Goal: Find specific fact: Find specific fact

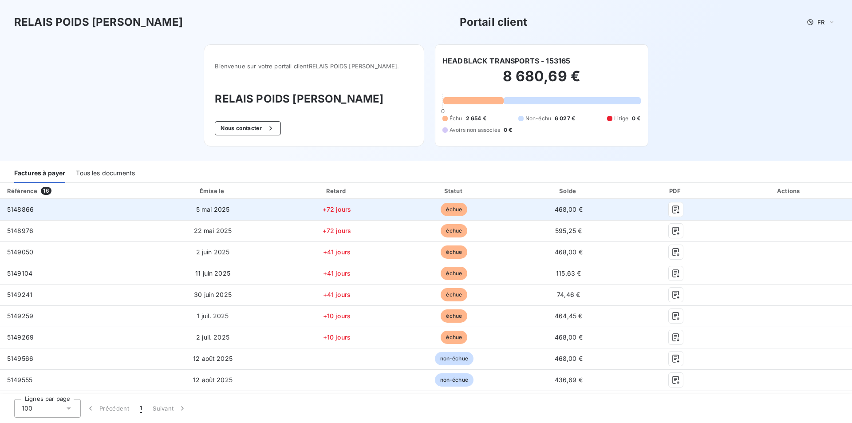
click at [25, 210] on span "5148866" at bounding box center [20, 209] width 27 height 8
copy span "5148866"
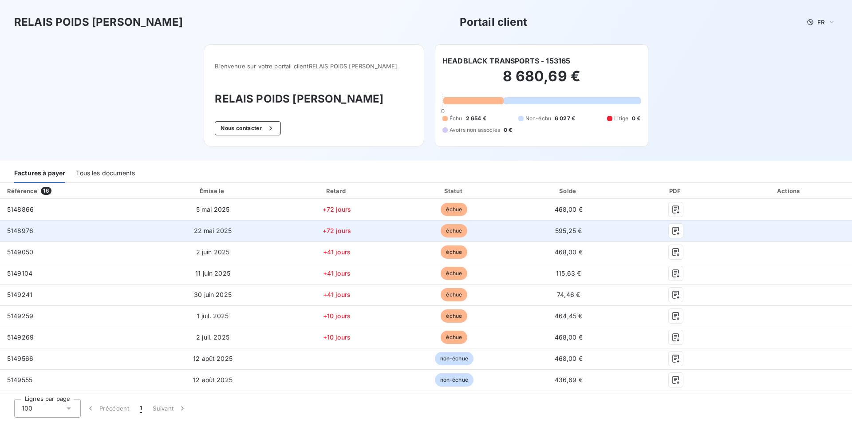
click at [19, 232] on span "5148976" at bounding box center [20, 231] width 26 height 8
copy span "5148976"
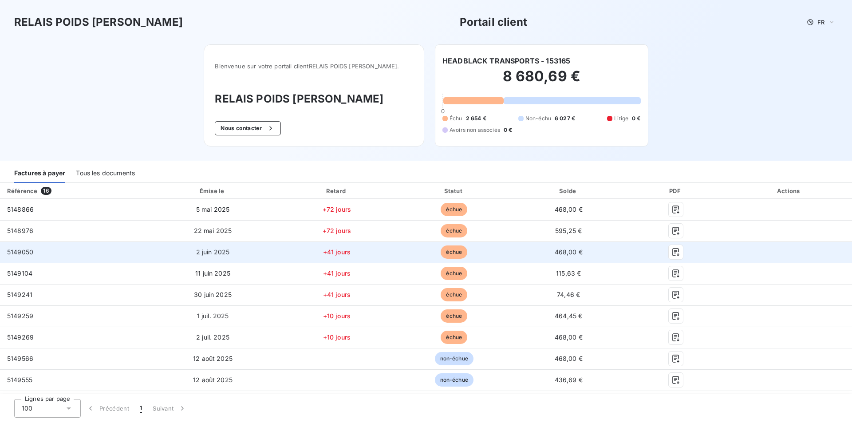
click at [20, 252] on span "5149050" at bounding box center [20, 252] width 26 height 8
copy span "5149050"
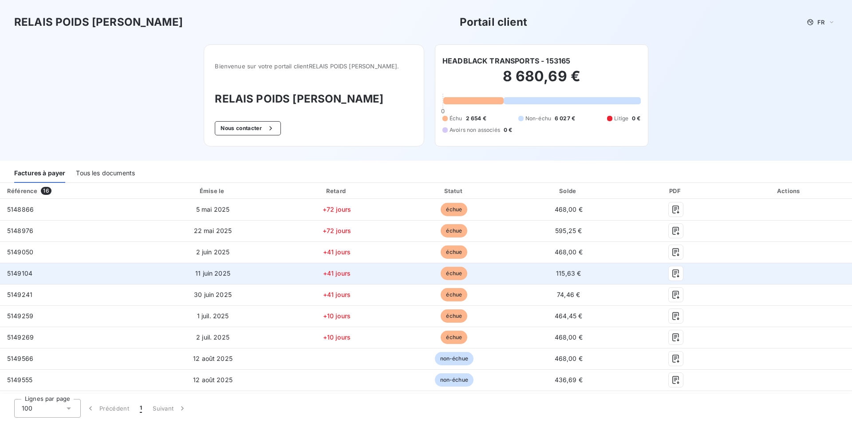
click at [18, 272] on span "5149104" at bounding box center [19, 273] width 25 height 8
copy span "5149104"
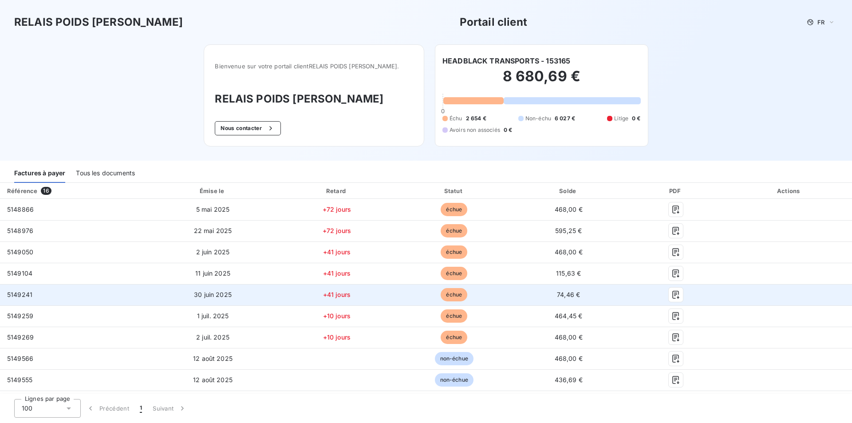
click at [23, 295] on span "5149241" at bounding box center [19, 295] width 25 height 8
copy span "5149241"
